Goal: Information Seeking & Learning: Check status

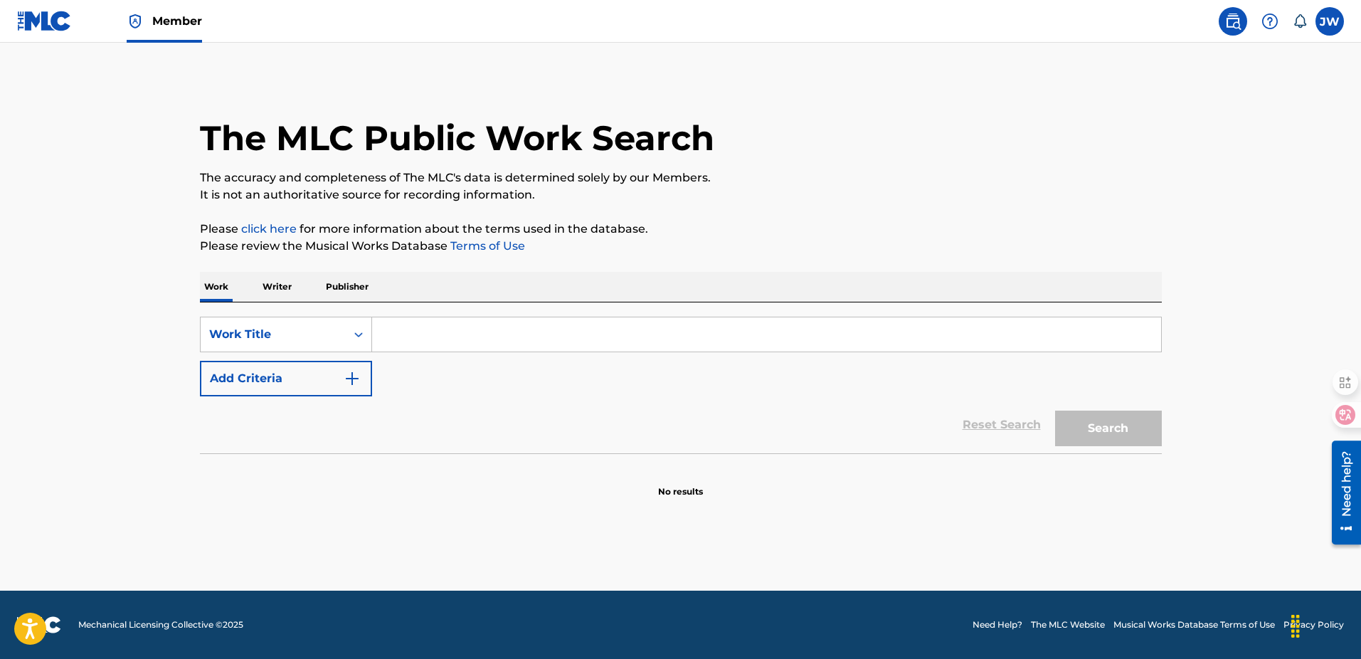
click at [284, 274] on p "Writer" at bounding box center [277, 287] width 38 height 30
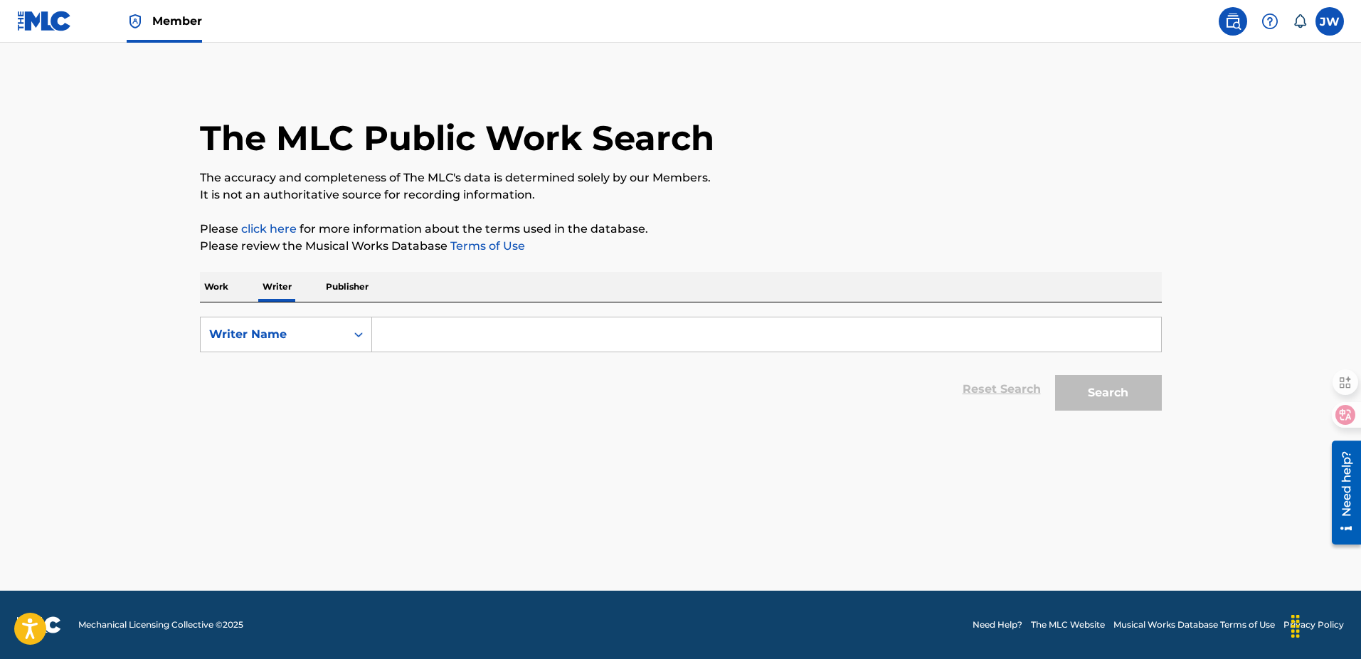
click at [365, 290] on p "Publisher" at bounding box center [346, 287] width 51 height 30
click at [289, 283] on p "Writer" at bounding box center [277, 287] width 38 height 30
click at [452, 342] on input "Search Form" at bounding box center [766, 334] width 789 height 34
type input "[PERSON_NAME]"
click at [1162, 392] on div "The MLC Public Work Search The accuracy and completeness of The MLC's data is d…" at bounding box center [681, 247] width 996 height 339
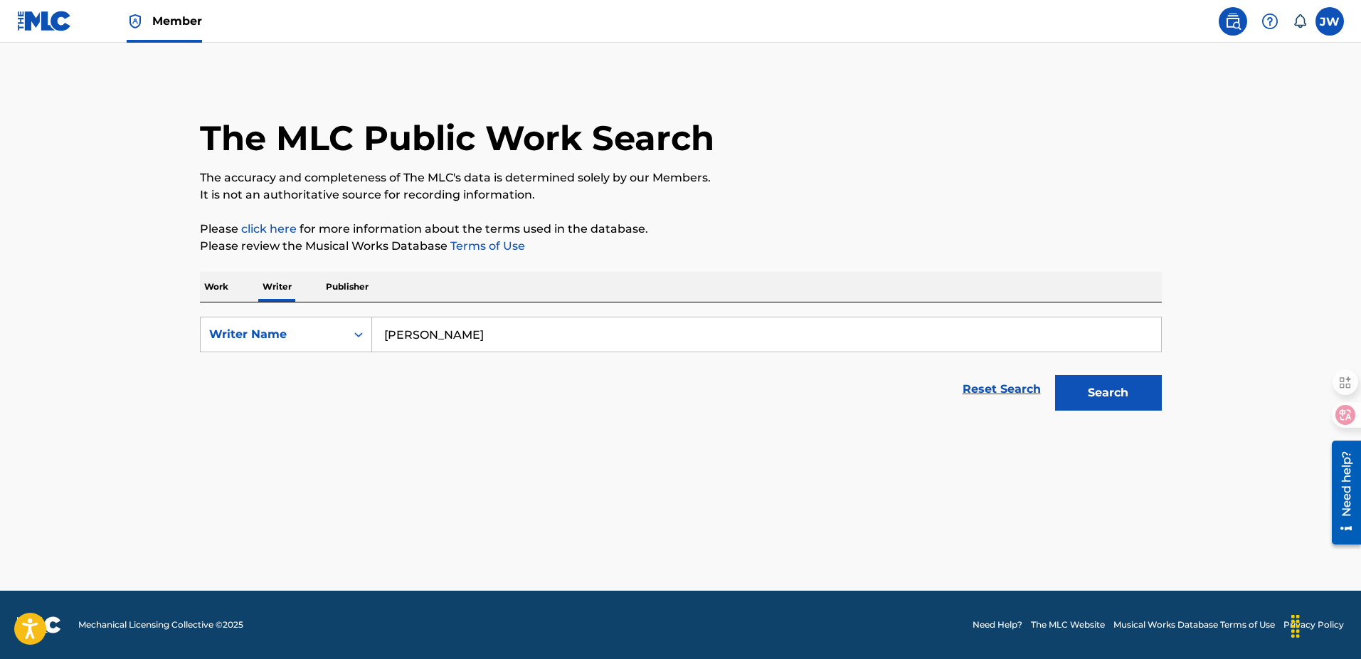
click at [1157, 397] on button "Search" at bounding box center [1108, 393] width 107 height 36
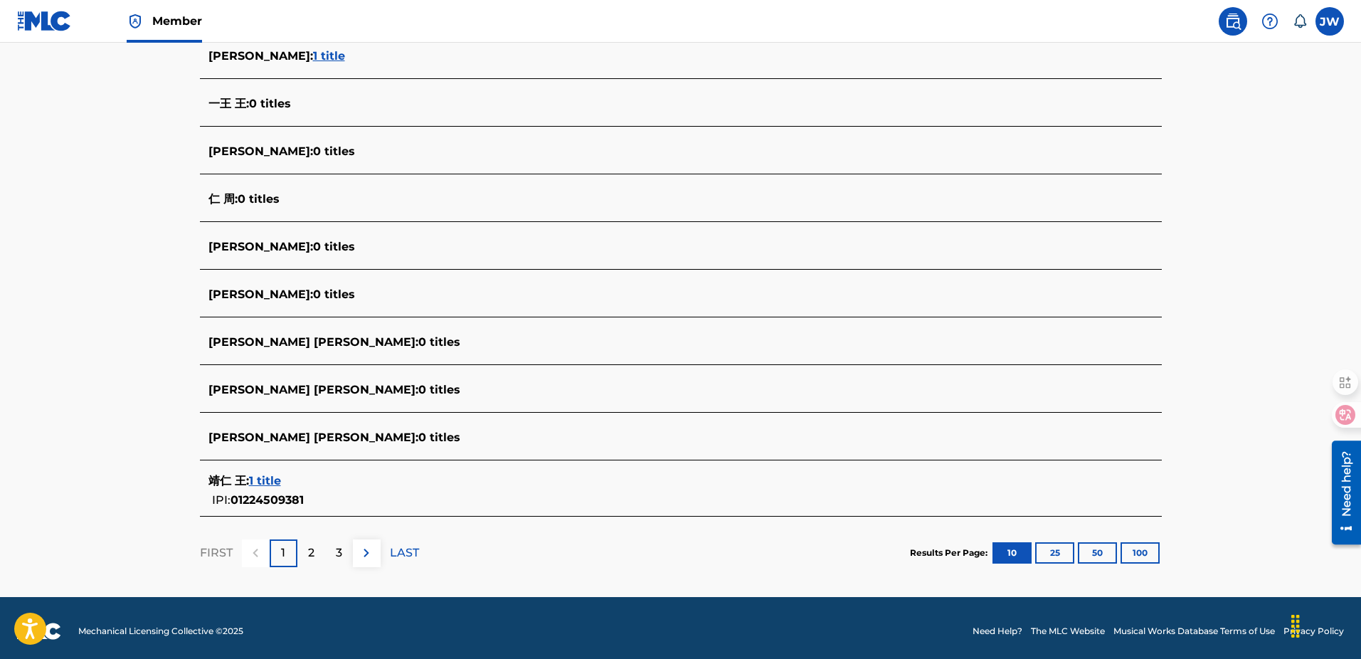
scroll to position [415, 0]
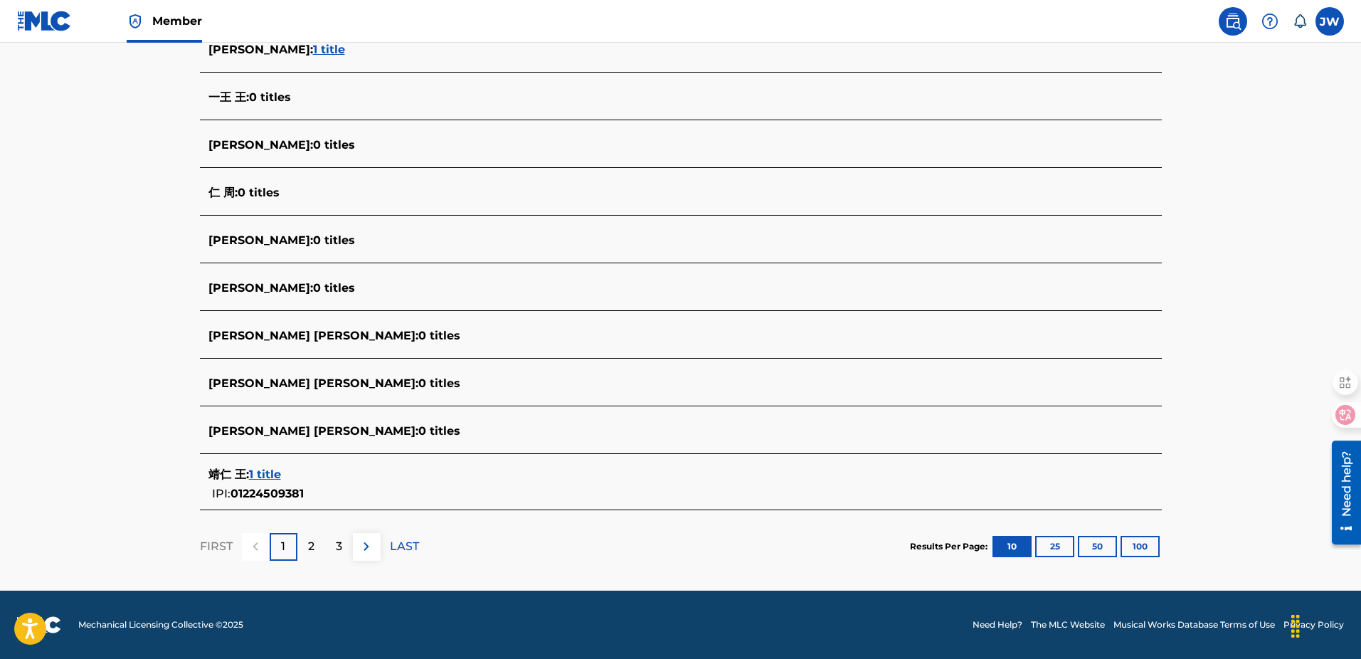
click at [275, 477] on span "1 title" at bounding box center [265, 474] width 32 height 14
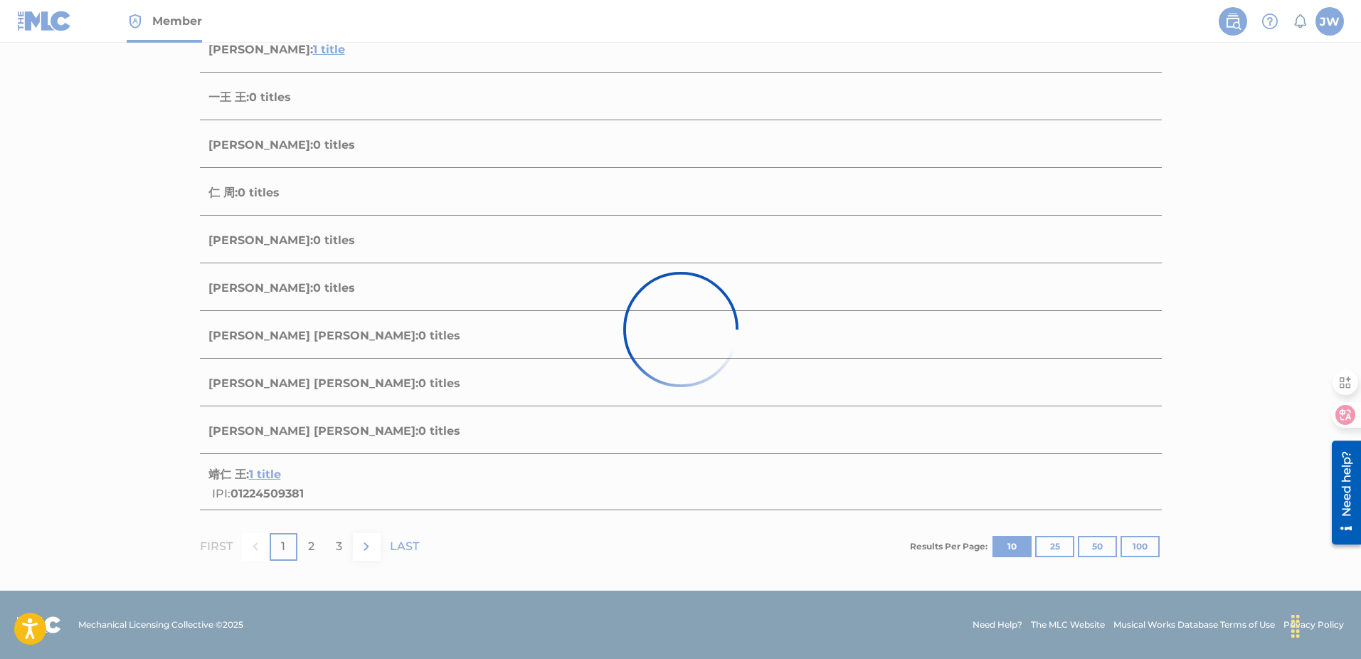
scroll to position [71, 0]
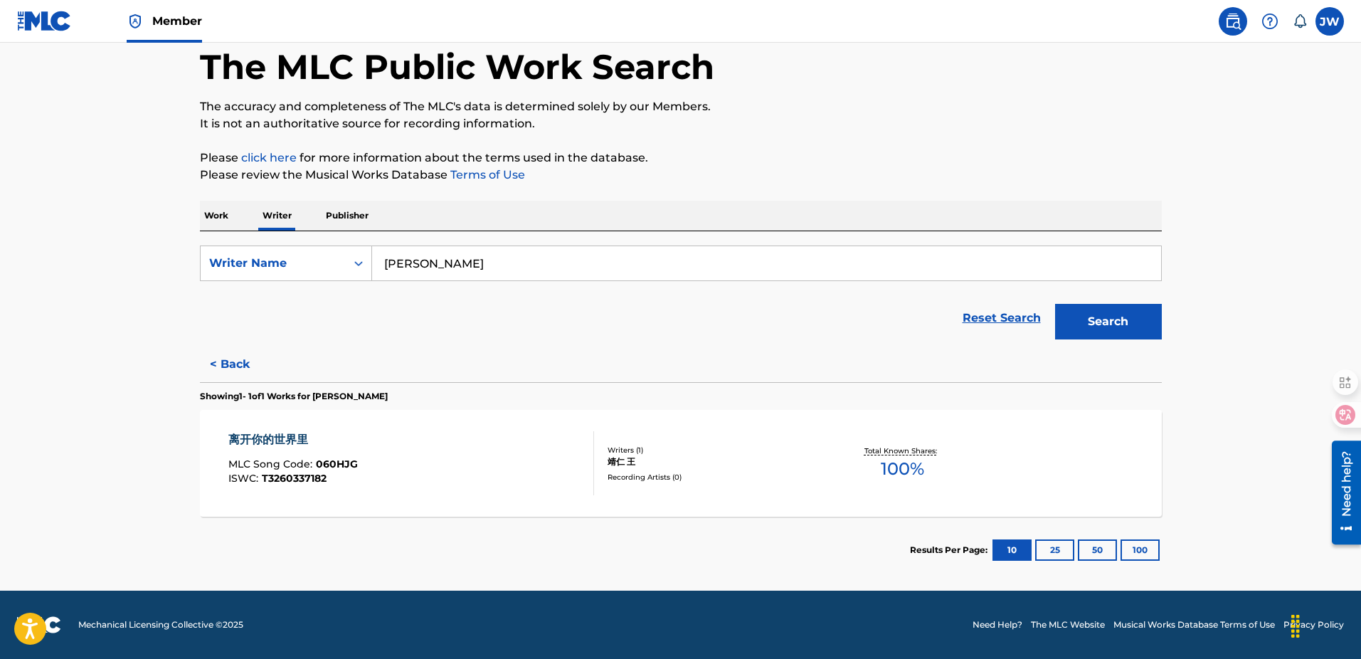
click at [1236, 31] on link at bounding box center [1232, 21] width 28 height 28
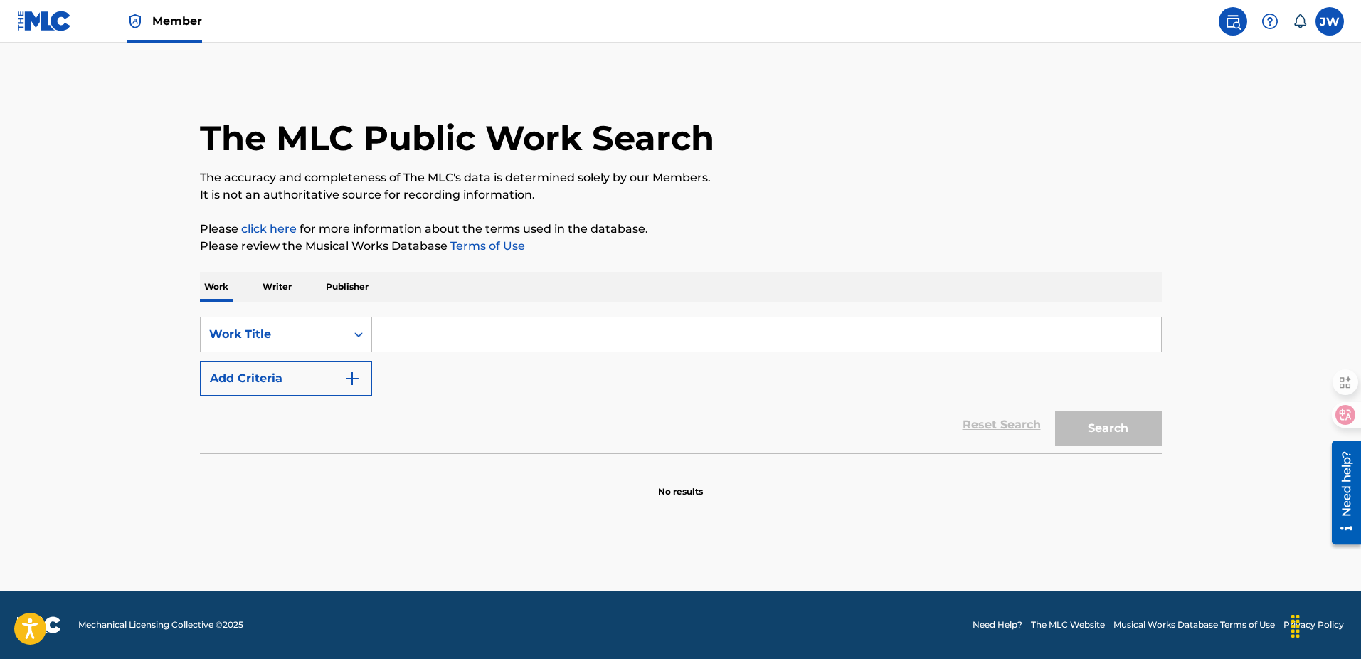
click at [1330, 16] on label at bounding box center [1329, 21] width 28 height 28
click at [1329, 21] on input "[PERSON_NAME] WANG [EMAIL_ADDRESS][DOMAIN_NAME] Notification Preferences Profil…" at bounding box center [1329, 21] width 0 height 0
click at [1209, 157] on link "Notification Preferences" at bounding box center [1227, 153] width 105 height 13
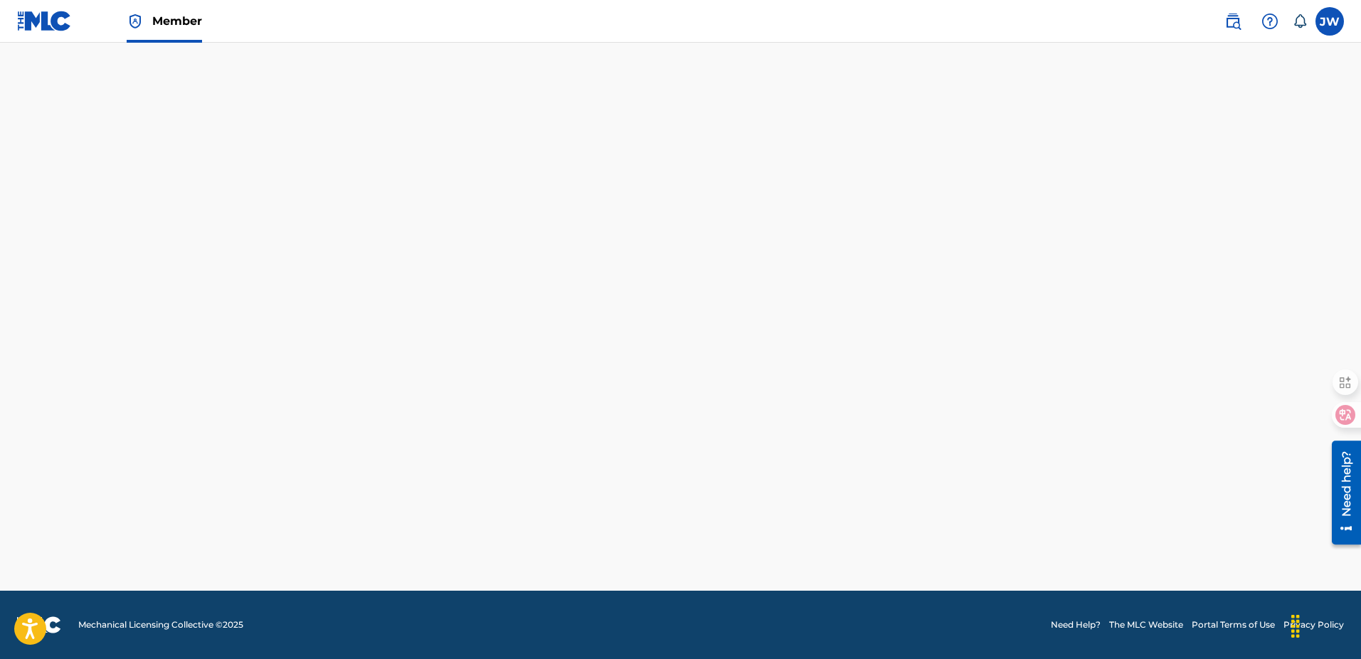
click at [1335, 24] on label at bounding box center [1329, 21] width 28 height 28
click at [1329, 21] on input "[PERSON_NAME] WANG [EMAIL_ADDRESS][DOMAIN_NAME] Notification Preferences Profil…" at bounding box center [1329, 21] width 0 height 0
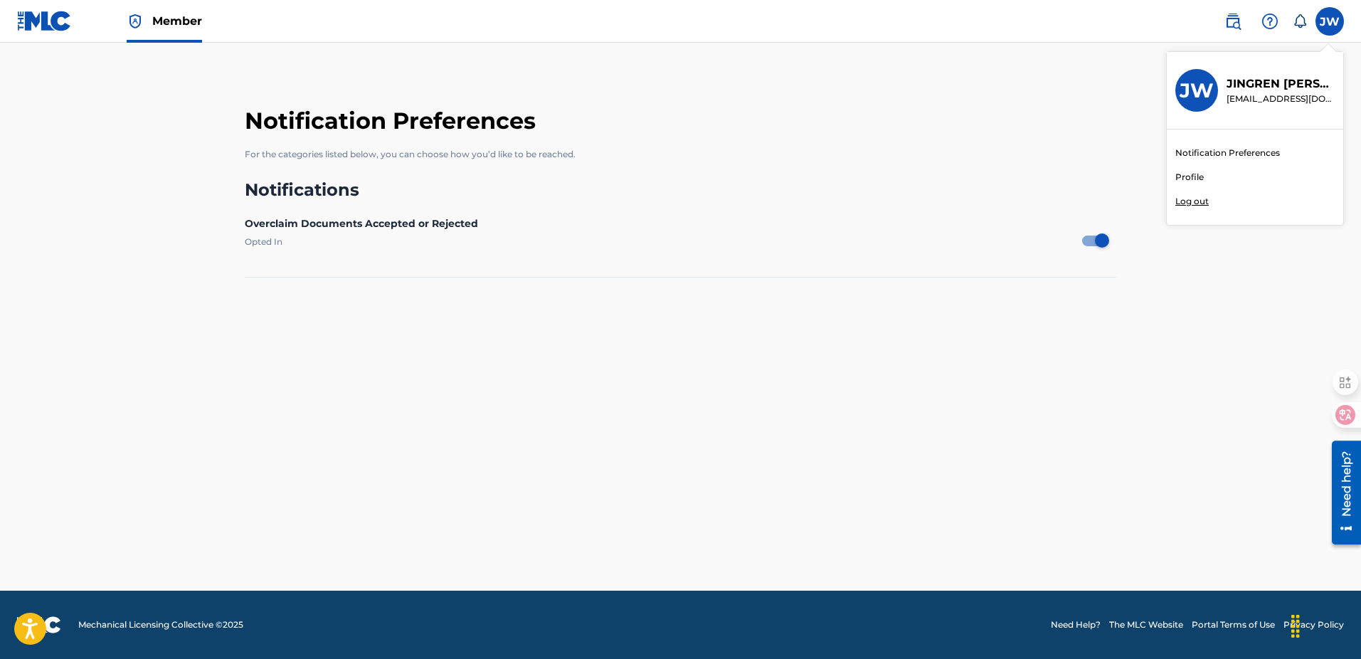
click at [1183, 180] on link "Profile" at bounding box center [1189, 177] width 28 height 13
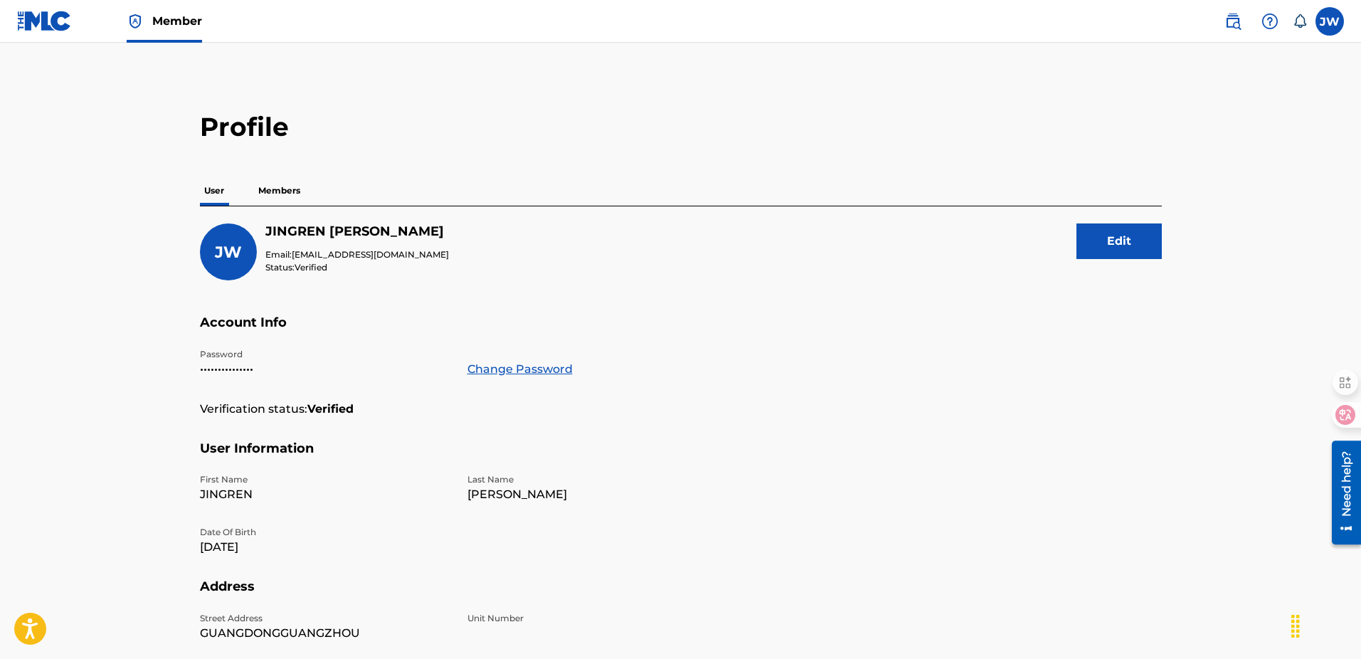
click at [1239, 23] on img at bounding box center [1232, 21] width 17 height 17
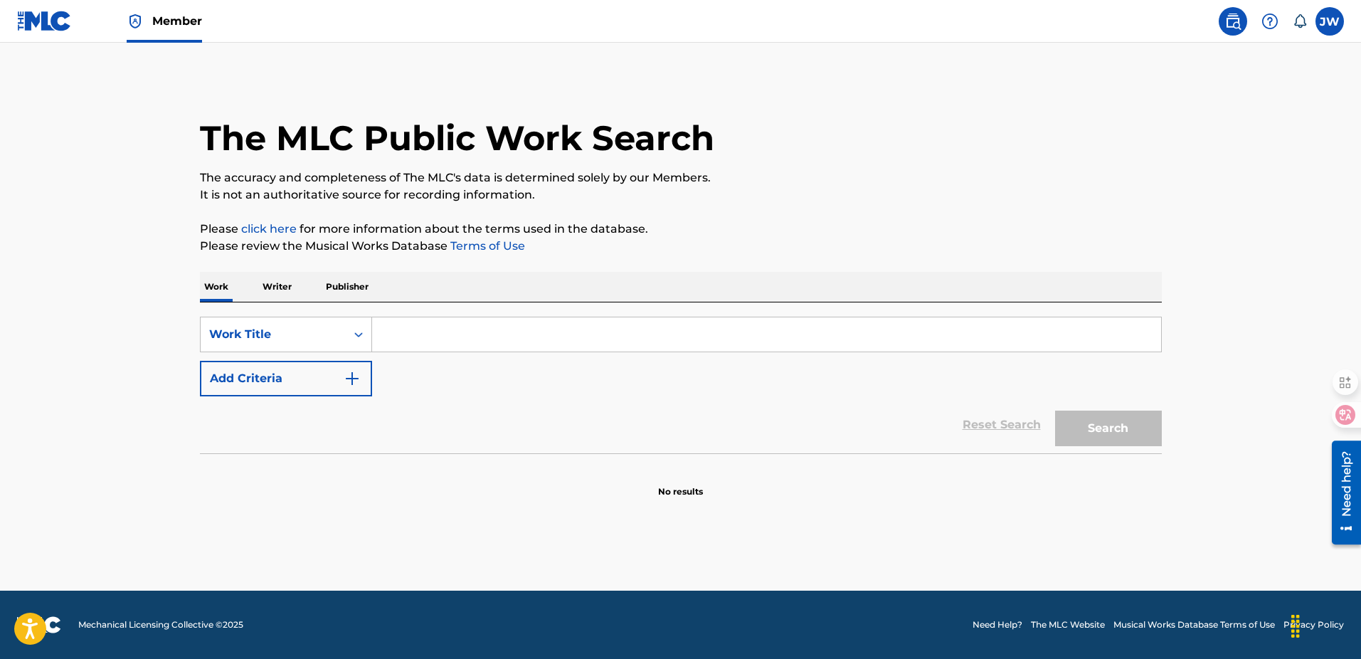
click at [1332, 23] on label at bounding box center [1329, 21] width 28 height 28
click at [1329, 21] on input "[PERSON_NAME] WANG [EMAIL_ADDRESS][DOMAIN_NAME] Notification Preferences Profil…" at bounding box center [1329, 21] width 0 height 0
click at [1196, 174] on link "Profile" at bounding box center [1189, 177] width 28 height 13
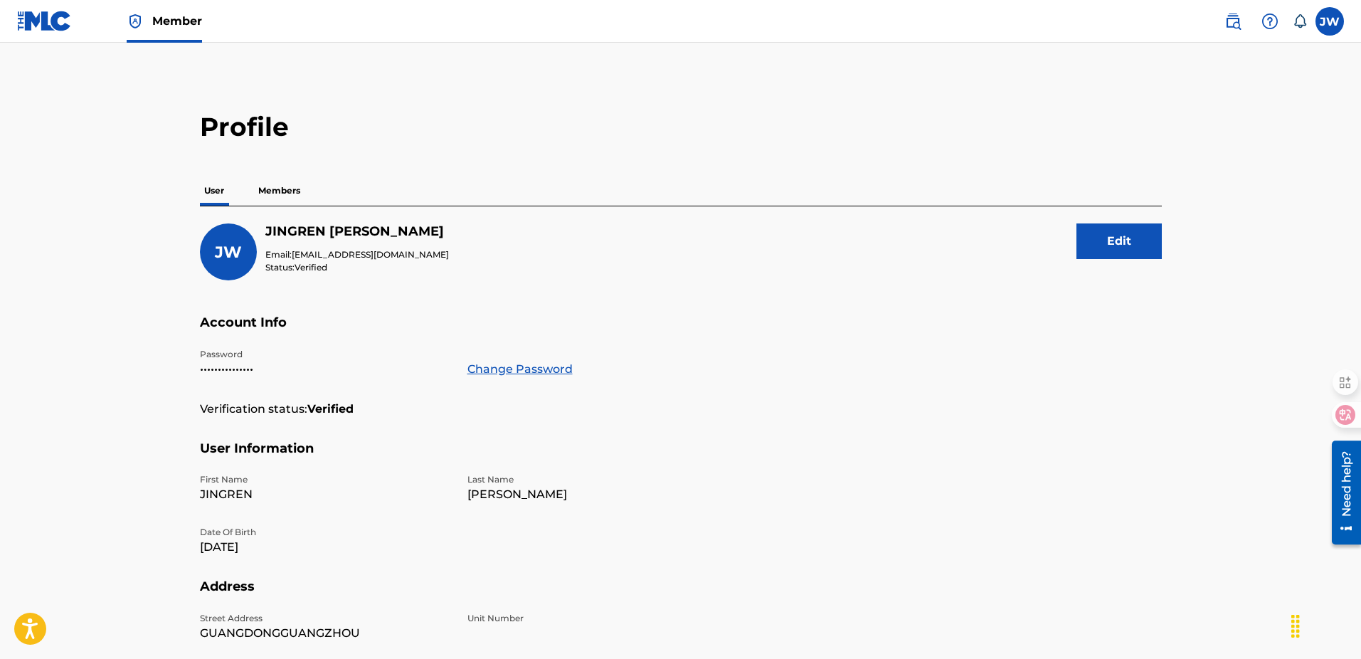
click at [296, 194] on p "Members" at bounding box center [279, 191] width 51 height 30
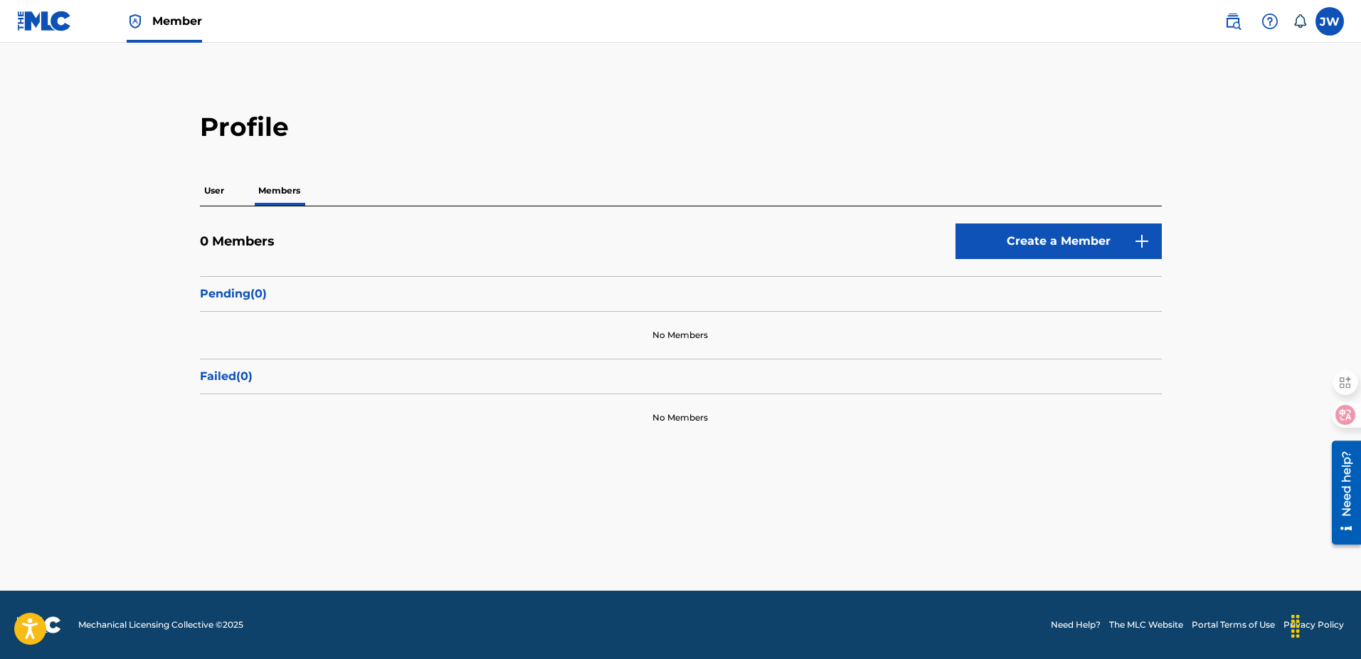
click at [1019, 228] on link "Create a Member" at bounding box center [1058, 241] width 206 height 36
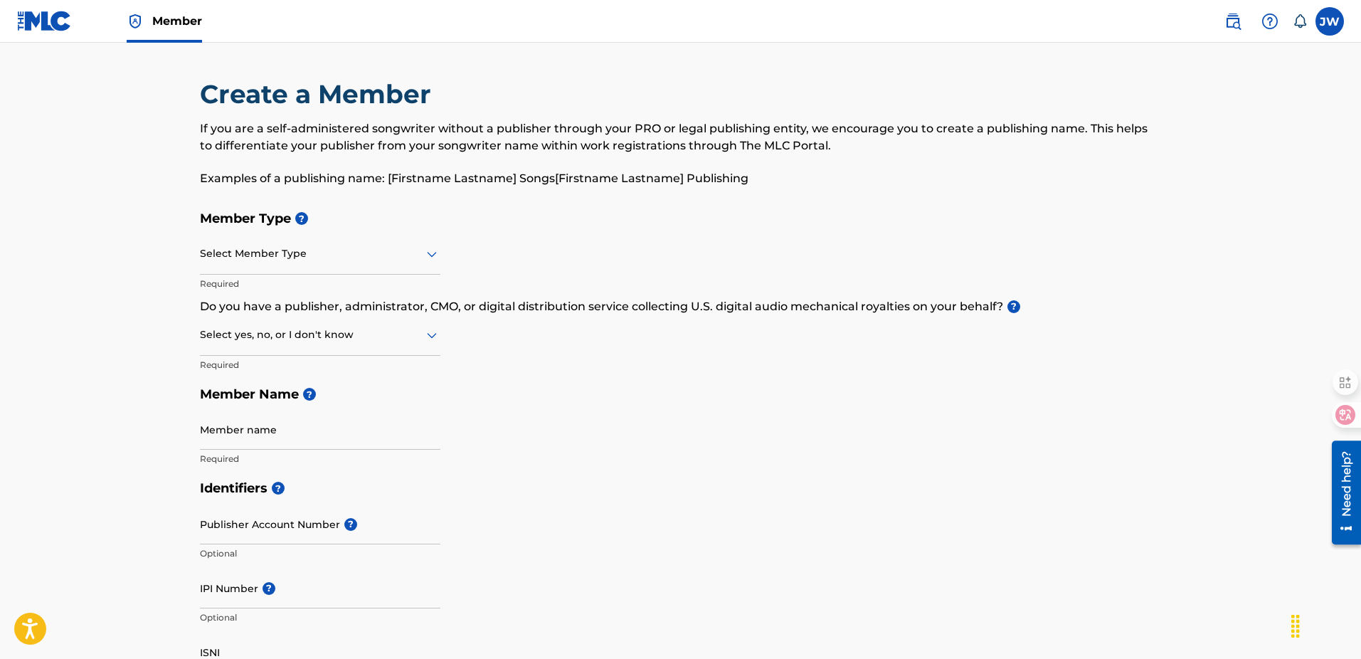
click at [1334, 11] on label at bounding box center [1329, 21] width 28 height 28
click at [1329, 21] on input "[PERSON_NAME] WANG [EMAIL_ADDRESS][DOMAIN_NAME] Notification Preferences Profil…" at bounding box center [1329, 21] width 0 height 0
click at [937, 346] on div "Member Type ? Select Member Type Required Do you have a publisher, administrato…" at bounding box center [681, 338] width 962 height 270
click at [1232, 18] on img at bounding box center [1232, 21] width 17 height 17
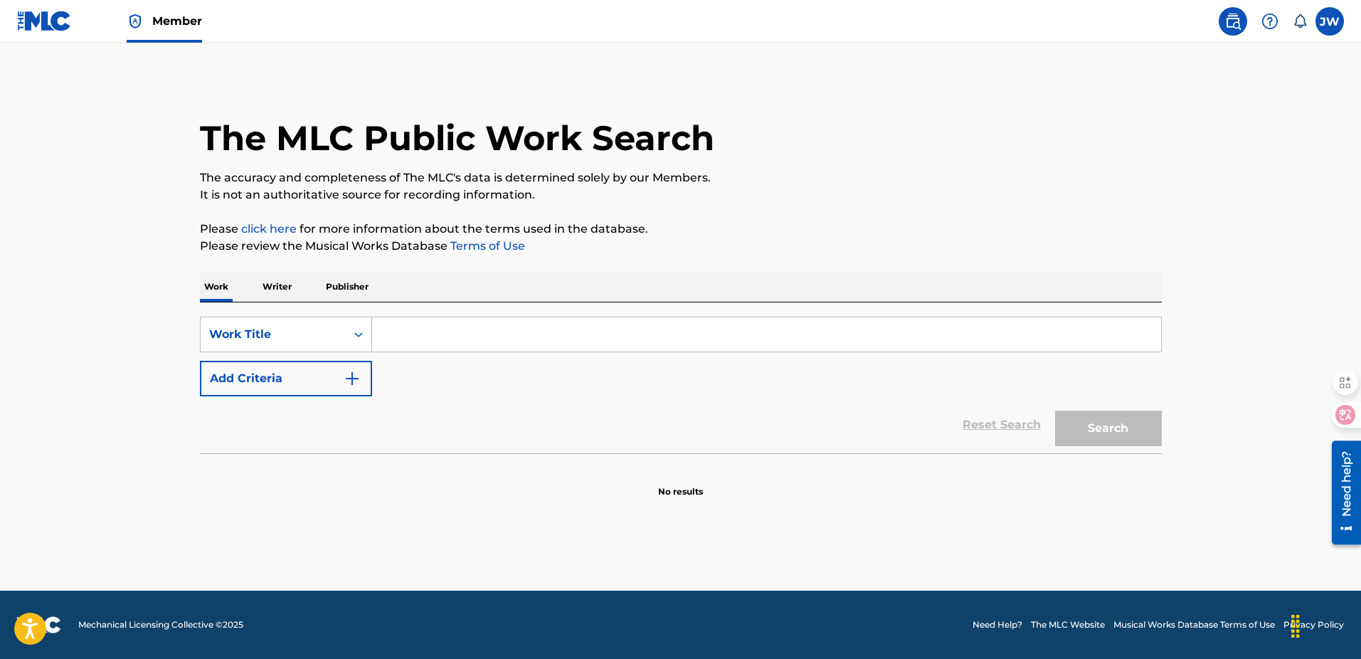
click at [275, 238] on p "Please review the Musical Works Database Terms of Use" at bounding box center [681, 246] width 962 height 17
click at [275, 236] on p "Please click here for more information about the terms used in the database." at bounding box center [681, 228] width 962 height 17
click at [262, 232] on link "click here" at bounding box center [268, 229] width 55 height 14
click at [489, 253] on p "Please review the Musical Works Database Terms of Use" at bounding box center [681, 246] width 962 height 17
click at [478, 245] on link "Terms of Use" at bounding box center [486, 246] width 78 height 14
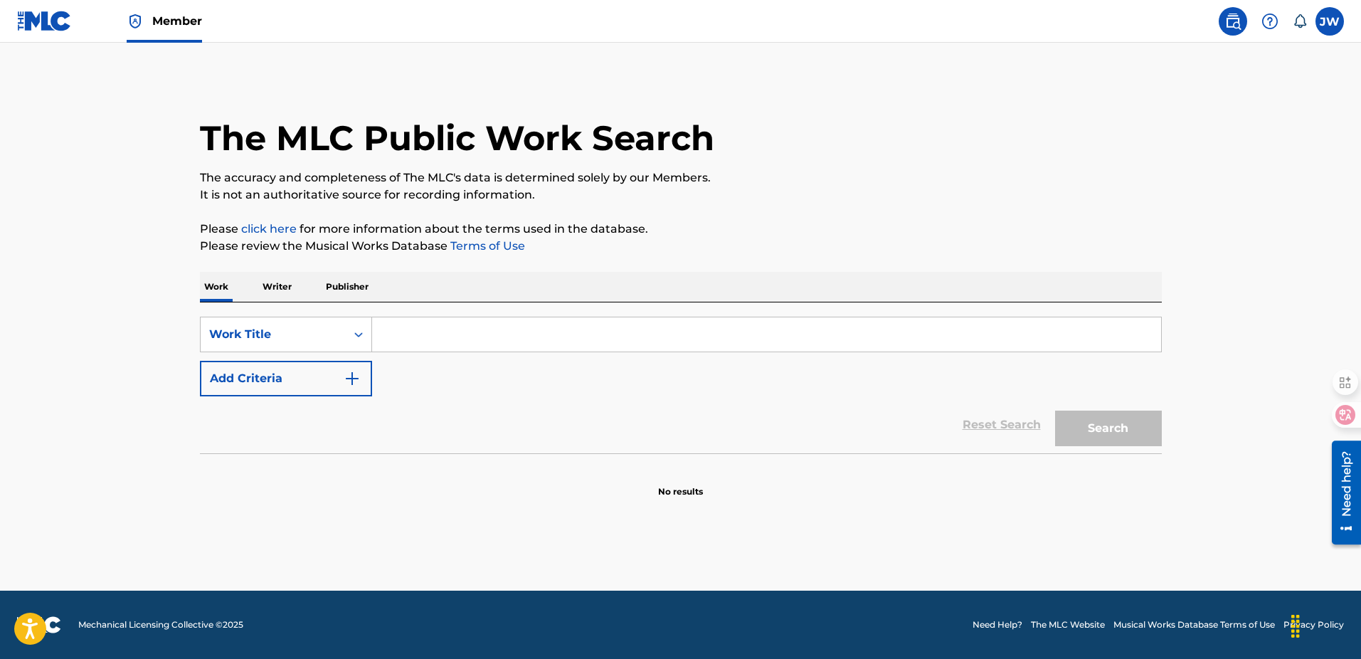
click at [1322, 24] on label at bounding box center [1329, 21] width 28 height 28
click at [1329, 21] on input "[PERSON_NAME] WANG [EMAIL_ADDRESS][DOMAIN_NAME] Notification Preferences Profil…" at bounding box center [1329, 21] width 0 height 0
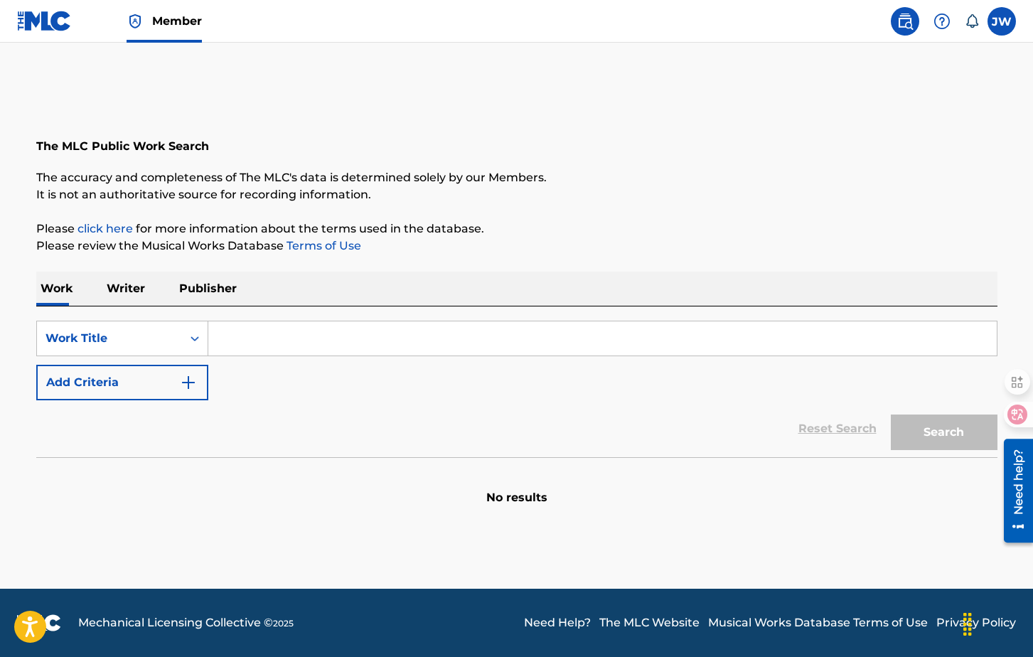
click at [993, 17] on div "[PERSON_NAME] WANG [EMAIL_ADDRESS][DOMAIN_NAME] Notification Preferences Profil…" at bounding box center [1002, 21] width 28 height 28
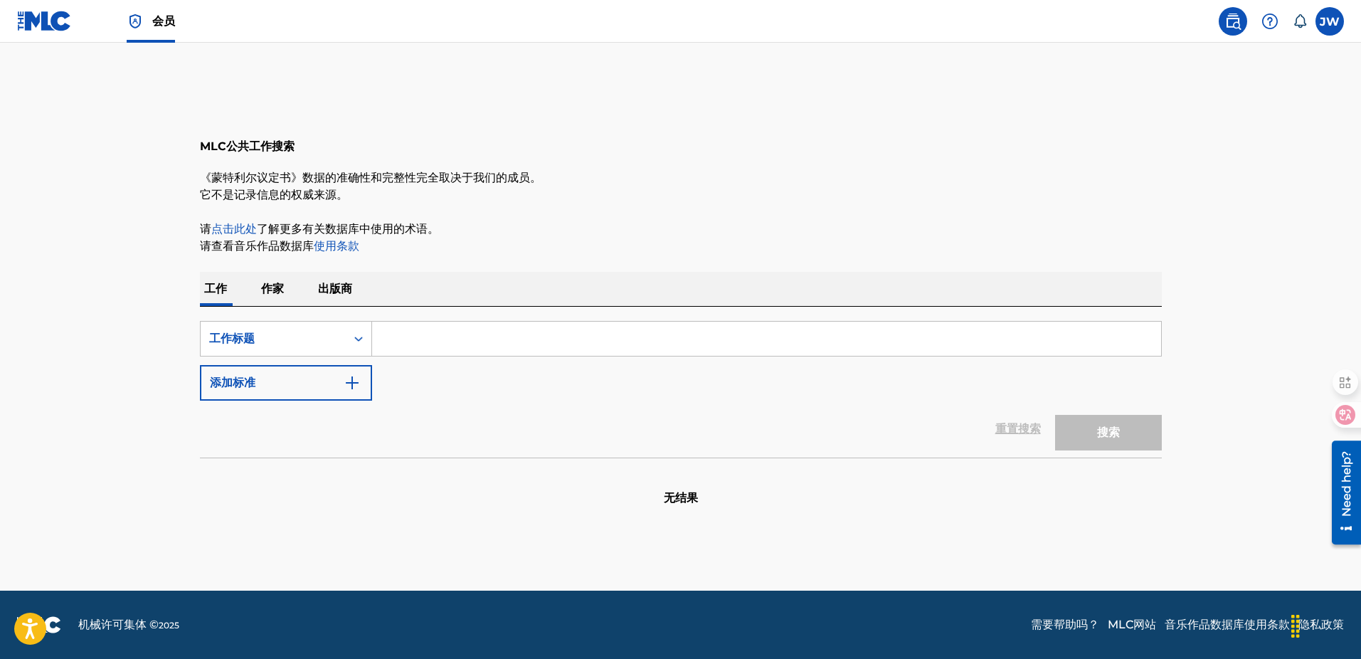
click at [1338, 18] on label at bounding box center [1329, 21] width 28 height 28
click at [1329, 21] on input "[PERSON_NAME] WANG [EMAIL_ADDRESS][DOMAIN_NAME] Notification Preferences Profil…" at bounding box center [1329, 21] width 0 height 0
drag, startPoint x: 1252, startPoint y: 266, endPoint x: 1267, endPoint y: 190, distance: 77.6
click at [1252, 266] on main "The MLC Public Work Search MLC公共工作搜索 The accuracy and completeness of The MLC's…" at bounding box center [680, 317] width 1361 height 548
click at [1325, 27] on label at bounding box center [1329, 21] width 28 height 28
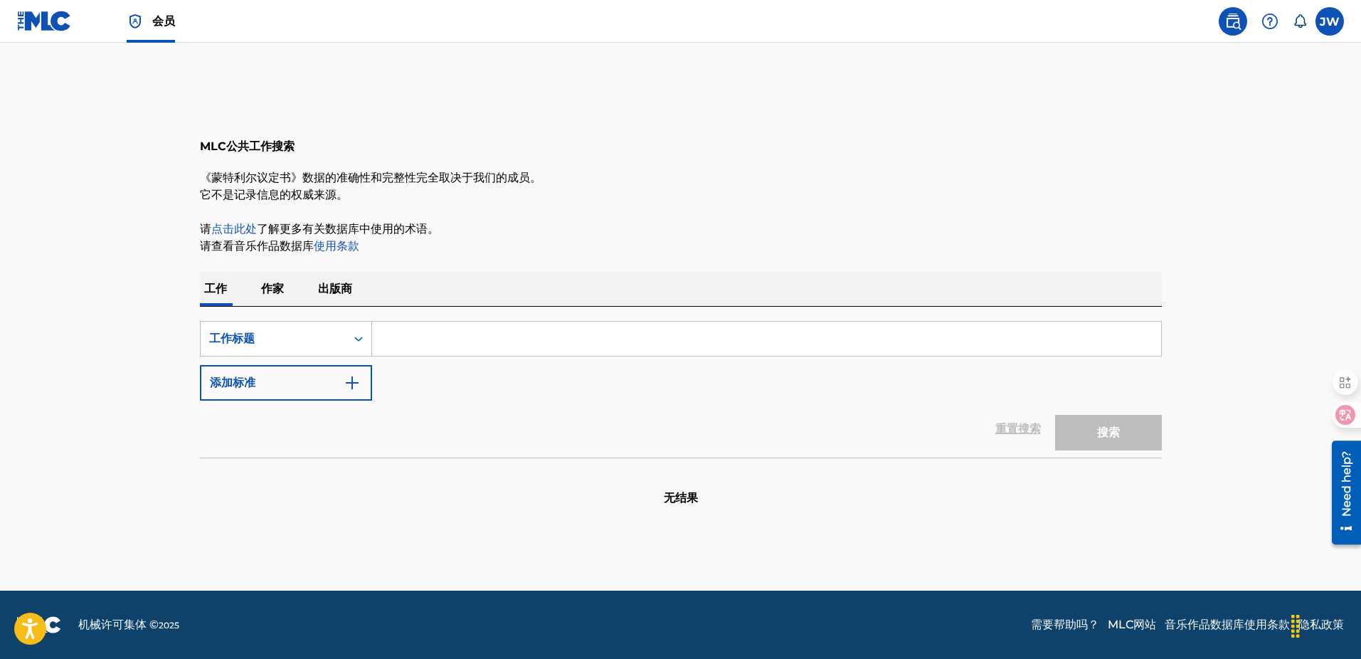
click at [1329, 21] on input "[PERSON_NAME] WANG [EMAIL_ADDRESS][DOMAIN_NAME] Notification Preferences Profil…" at bounding box center [1329, 21] width 0 height 0
click at [1193, 156] on link "Notification Preferences" at bounding box center [1227, 153] width 105 height 13
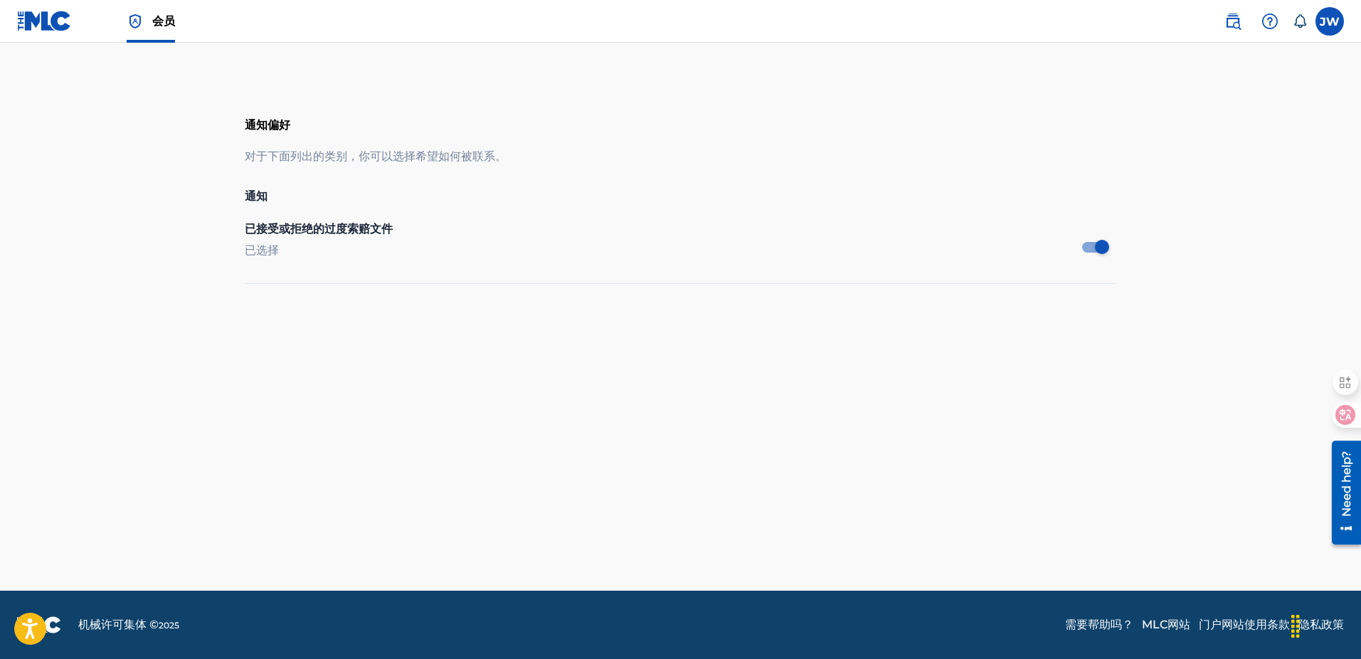
click at [1334, 21] on label at bounding box center [1329, 21] width 28 height 28
click at [1329, 21] on input "[PERSON_NAME] WANG [EMAIL_ADDRESS][DOMAIN_NAME] Notification Preferences Profil…" at bounding box center [1329, 21] width 0 height 0
click at [1191, 174] on link "Profile" at bounding box center [1189, 177] width 28 height 13
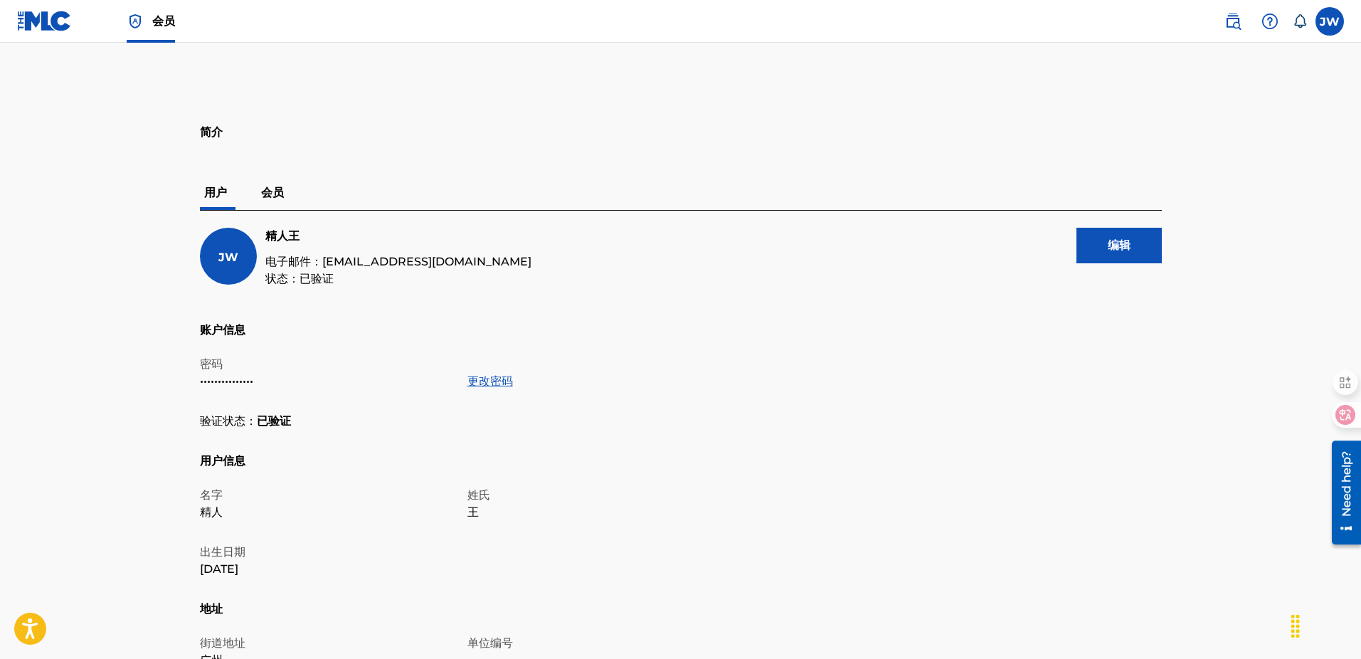
click at [1230, 17] on img at bounding box center [1232, 21] width 17 height 17
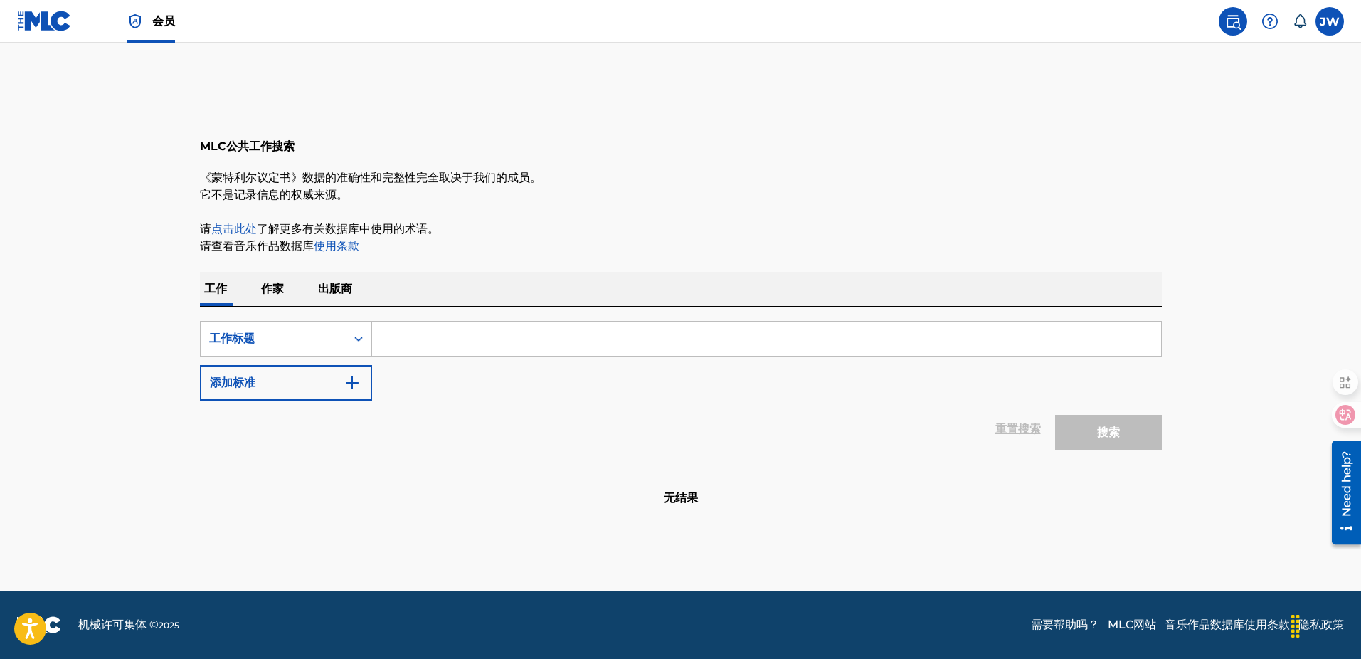
click at [50, 26] on img at bounding box center [44, 21] width 55 height 21
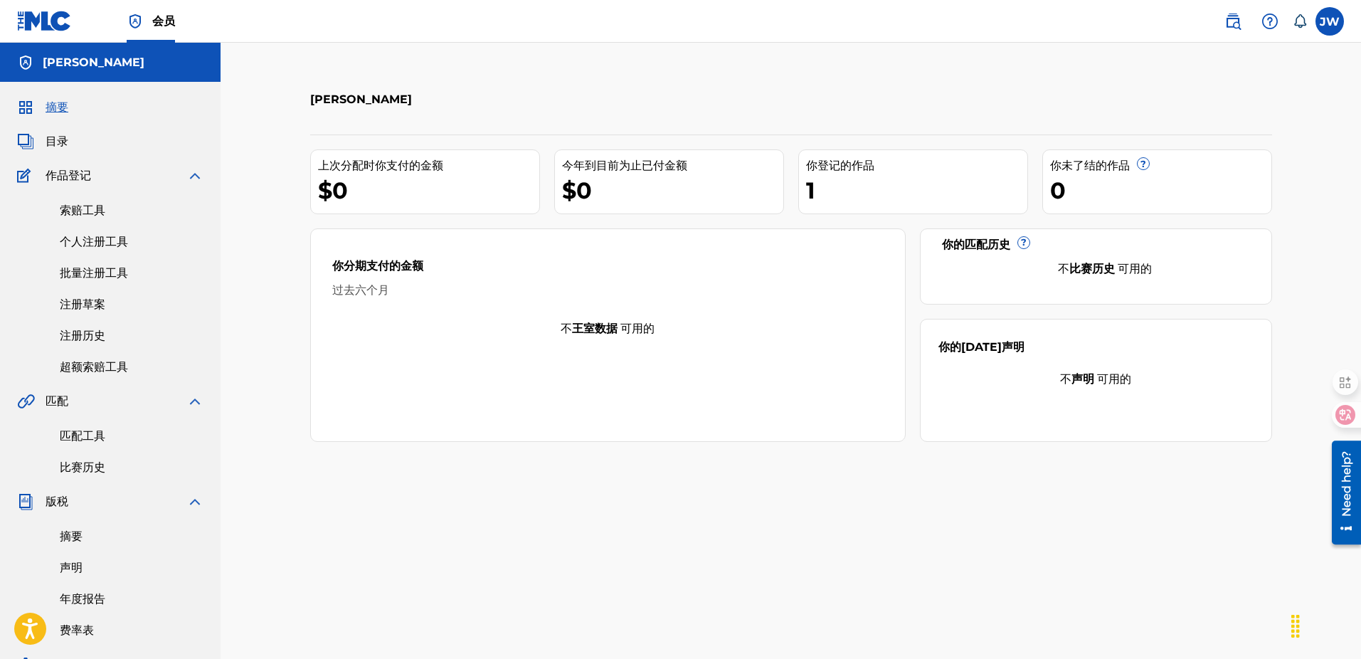
click at [83, 329] on font "注册历史" at bounding box center [83, 336] width 46 height 14
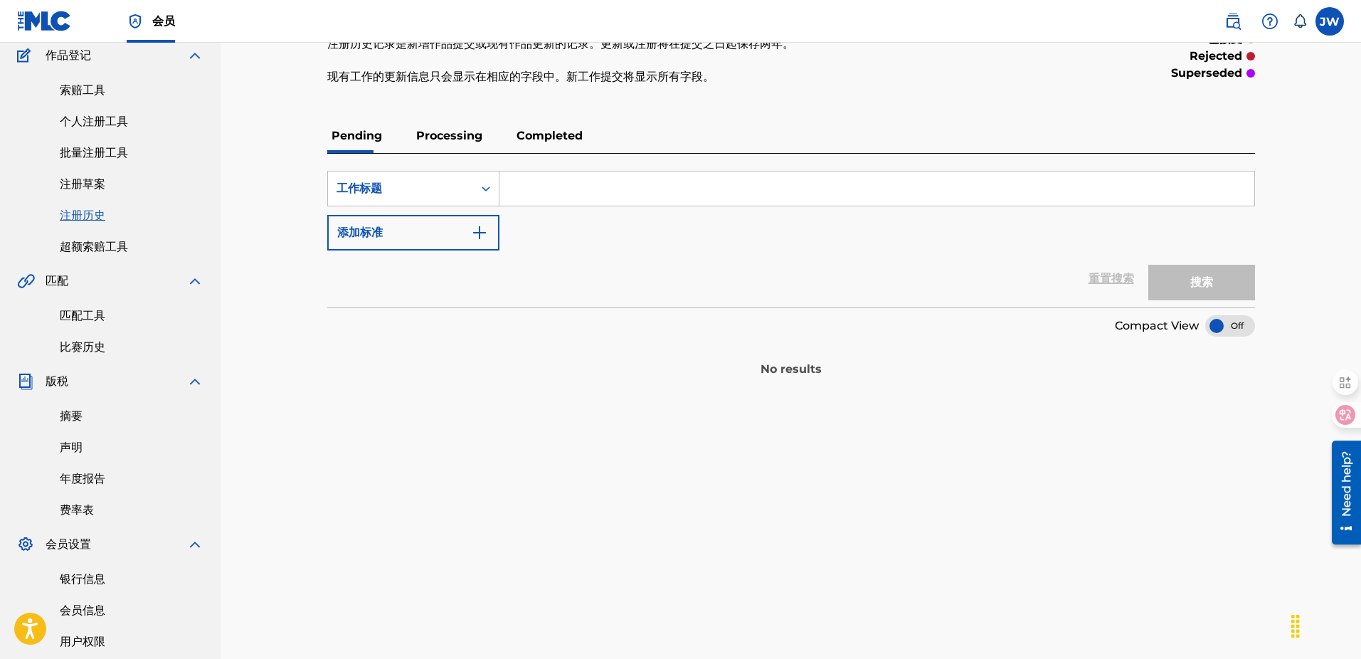
scroll to position [117, 0]
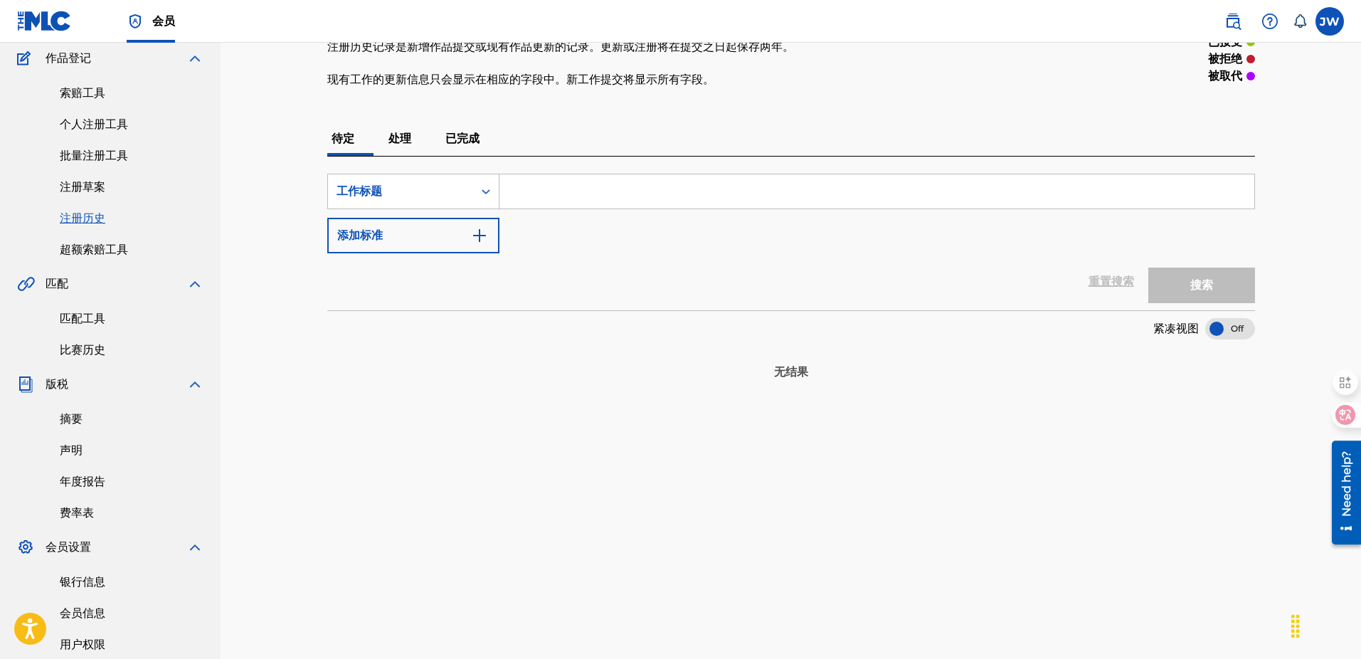
click at [408, 135] on font "处理" at bounding box center [399, 139] width 23 height 14
